Goal: Navigation & Orientation: Go to known website

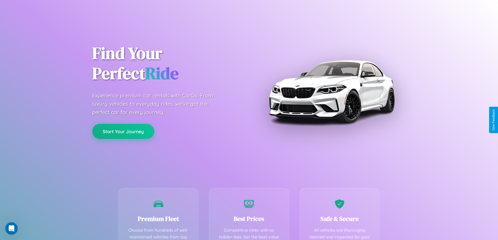
click at [123, 131] on button "Start Your Journey" at bounding box center [123, 131] width 62 height 15
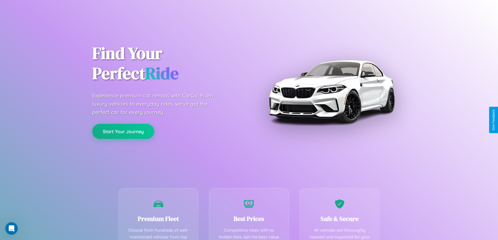
click at [123, 131] on button "Start Your Journey" at bounding box center [123, 131] width 62 height 15
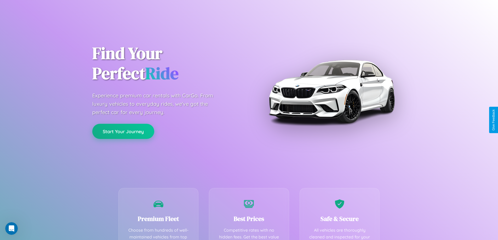
click at [123, 131] on button "Start Your Journey" at bounding box center [123, 131] width 62 height 15
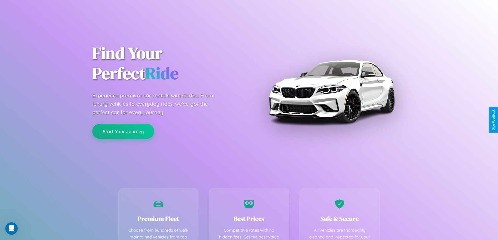
click at [123, 131] on button "Start Your Journey" at bounding box center [123, 131] width 62 height 15
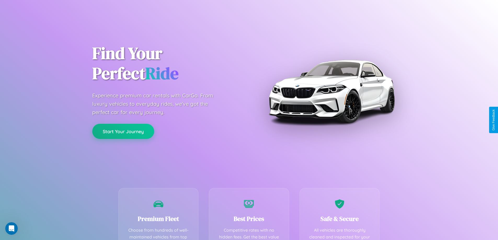
click at [123, 131] on button "Start Your Journey" at bounding box center [123, 131] width 62 height 15
